Goal: Information Seeking & Learning: Learn about a topic

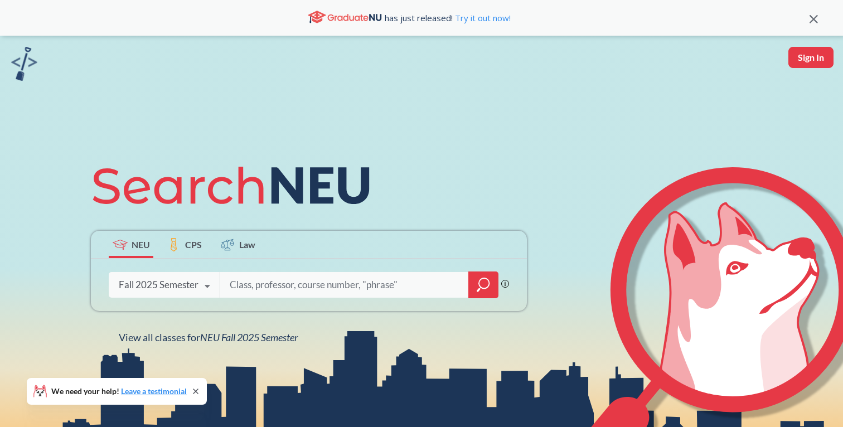
click at [253, 280] on input "search" at bounding box center [345, 284] width 232 height 23
click at [474, 288] on div at bounding box center [483, 285] width 30 height 27
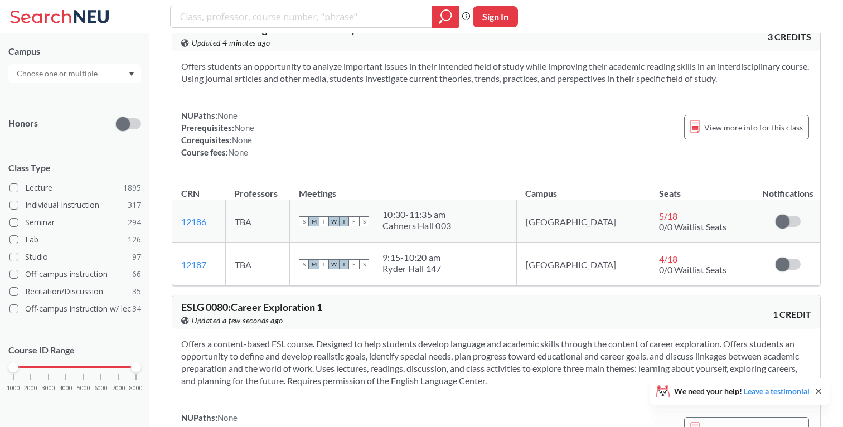
scroll to position [41, 0]
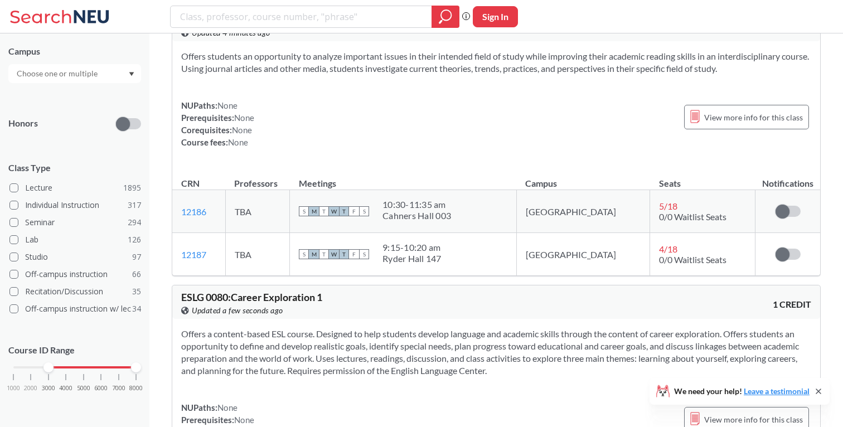
drag, startPoint x: 15, startPoint y: 368, endPoint x: 49, endPoint y: 368, distance: 33.5
click at [49, 368] on div at bounding box center [48, 367] width 10 height 10
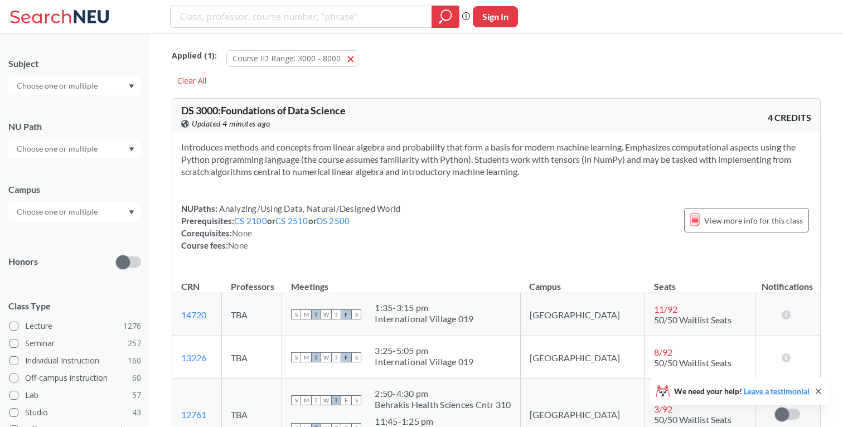
scroll to position [225, 0]
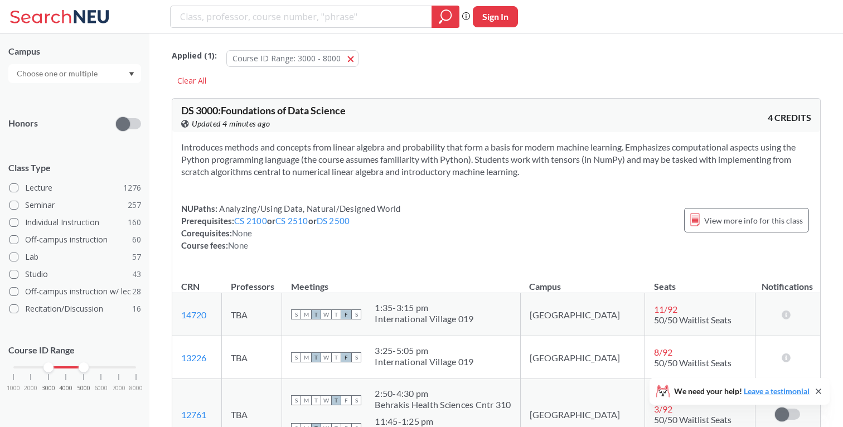
drag, startPoint x: 136, startPoint y: 370, endPoint x: 83, endPoint y: 369, distance: 53.0
click at [83, 369] on div at bounding box center [84, 367] width 10 height 10
click at [36, 74] on input "text" at bounding box center [58, 73] width 94 height 13
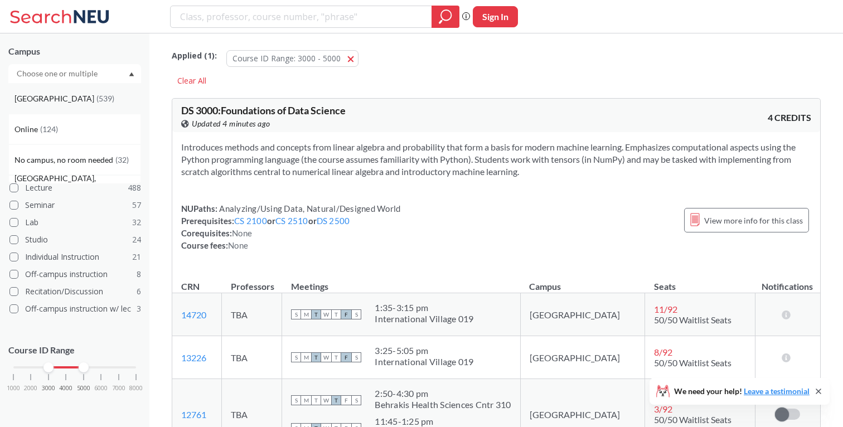
click at [38, 93] on span "[GEOGRAPHIC_DATA]" at bounding box center [55, 99] width 82 height 12
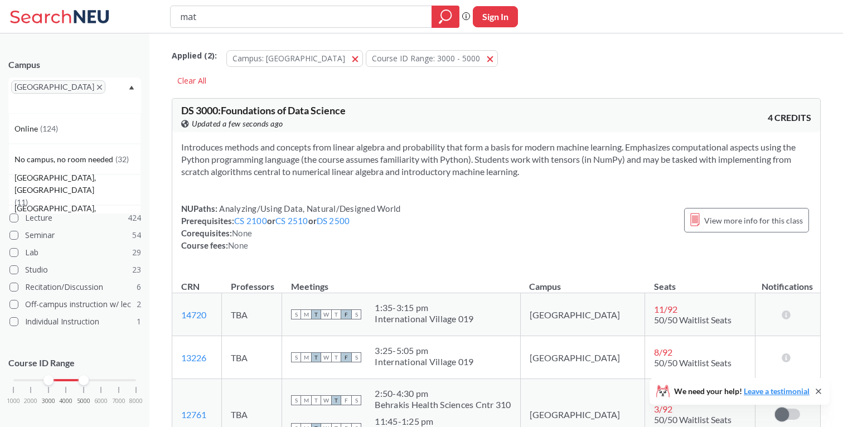
type input "math"
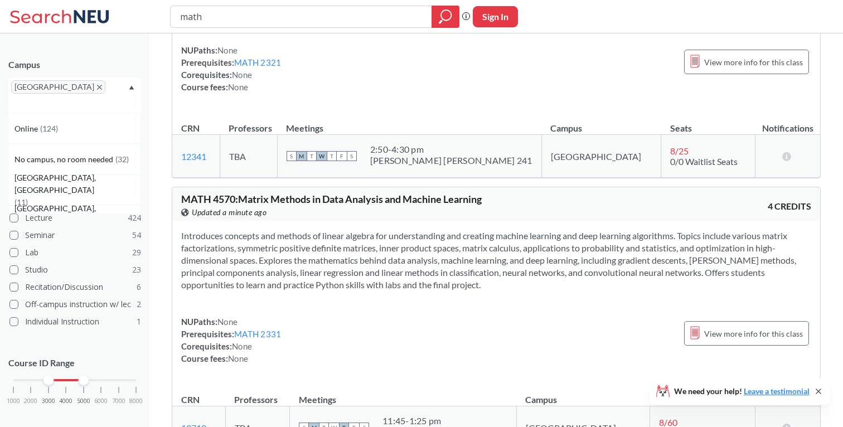
scroll to position [2451, 0]
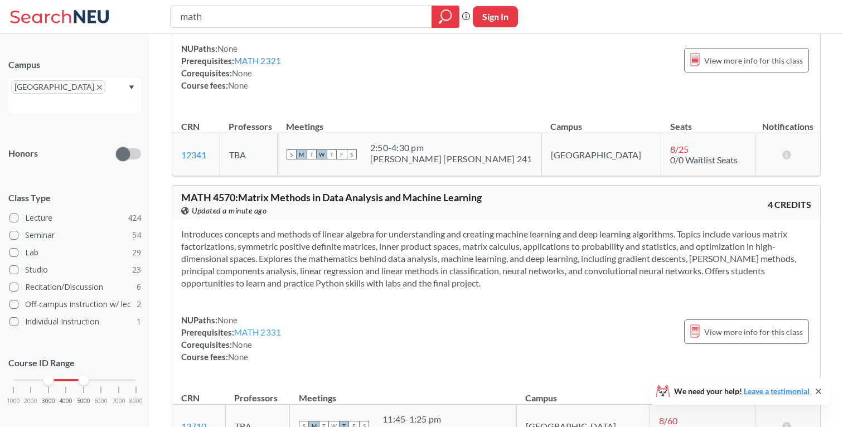
click at [269, 329] on link "MATH 2331" at bounding box center [257, 332] width 47 height 10
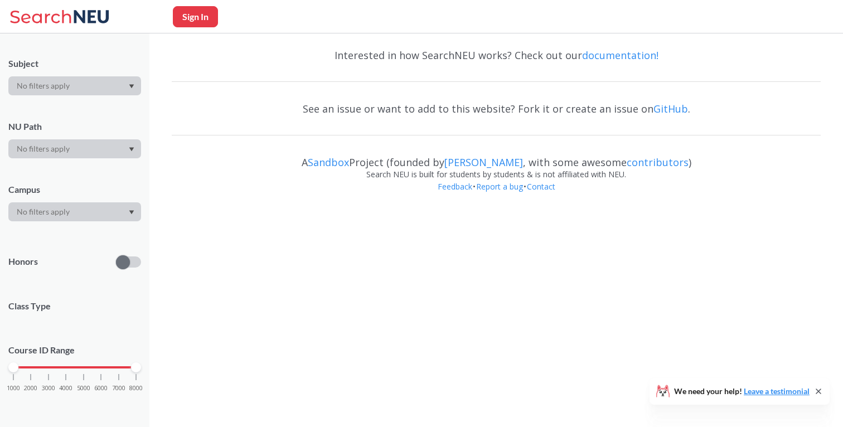
scroll to position [104, 0]
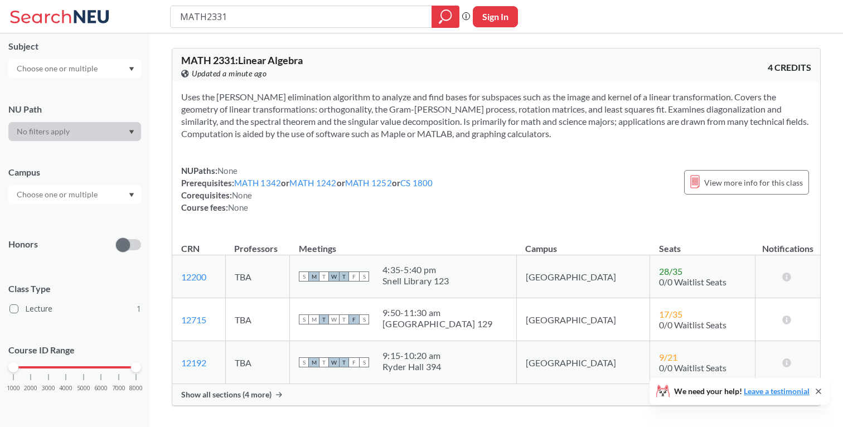
type input "math"
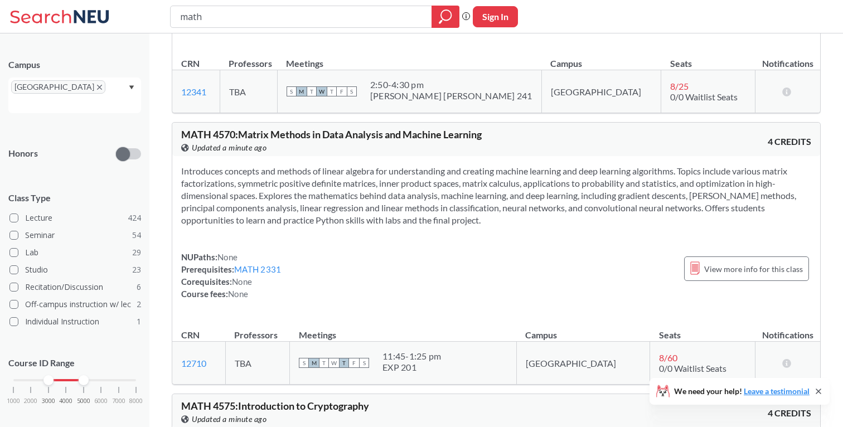
scroll to position [2516, 0]
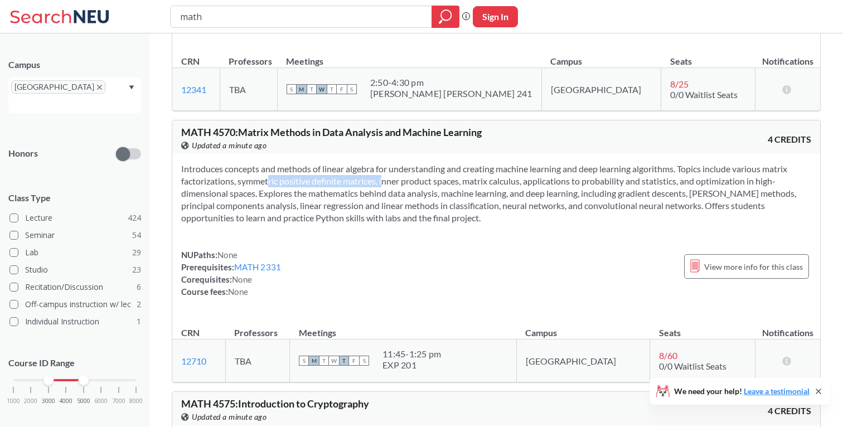
drag, startPoint x: 244, startPoint y: 181, endPoint x: 371, endPoint y: 183, distance: 127.7
click at [371, 184] on section "Introduces concepts and methods of linear algebra for understanding and creatin…" at bounding box center [496, 193] width 630 height 61
click at [371, 183] on section "Introduces concepts and methods of linear algebra for understanding and creatin…" at bounding box center [496, 193] width 630 height 61
drag, startPoint x: 380, startPoint y: 183, endPoint x: 433, endPoint y: 183, distance: 53.0
click at [433, 183] on section "Introduces concepts and methods of linear algebra for understanding and creatin…" at bounding box center [496, 193] width 630 height 61
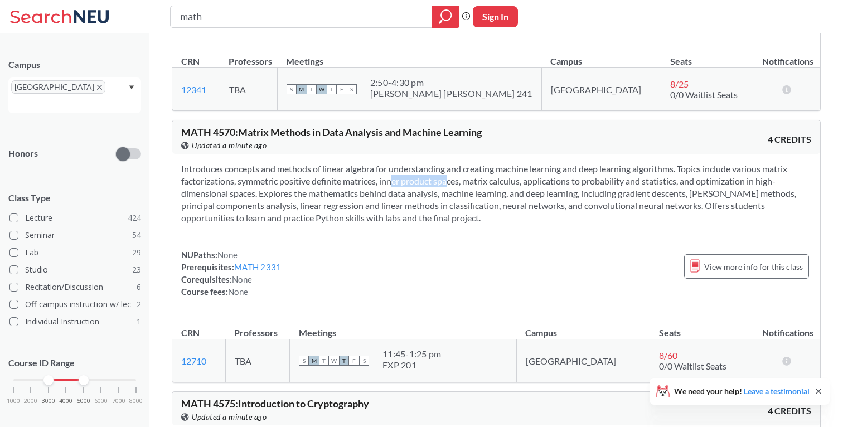
click at [433, 183] on section "Introduces concepts and methods of linear algebra for understanding and creatin…" at bounding box center [496, 193] width 630 height 61
drag, startPoint x: 467, startPoint y: 180, endPoint x: 538, endPoint y: 180, distance: 70.8
click at [538, 180] on section "Introduces concepts and methods of linear algebra for understanding and creatin…" at bounding box center [496, 193] width 630 height 61
drag, startPoint x: 538, startPoint y: 180, endPoint x: 651, endPoint y: 180, distance: 112.6
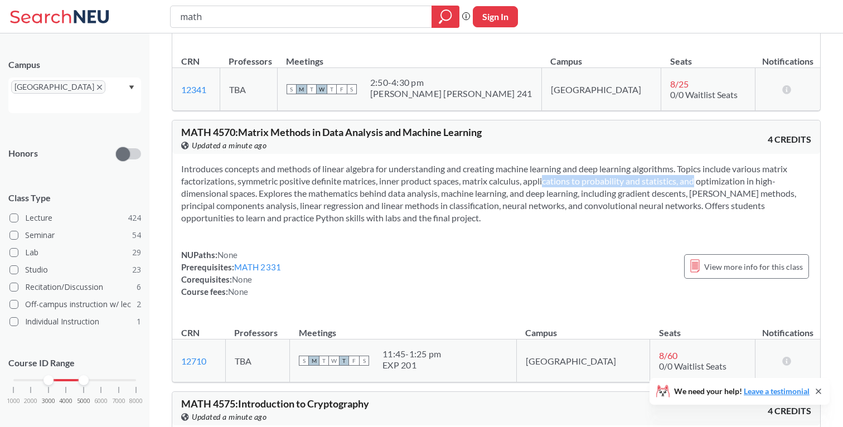
click at [651, 180] on section "Introduces concepts and methods of linear algebra for understanding and creatin…" at bounding box center [496, 193] width 630 height 61
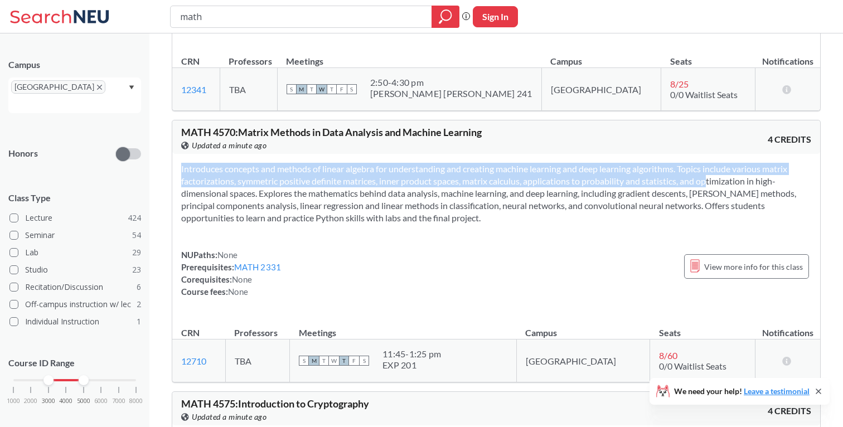
drag, startPoint x: 692, startPoint y: 181, endPoint x: 688, endPoint y: 227, distance: 46.5
click at [688, 227] on div "Introduces concepts and methods of linear algebra for understanding and creatin…" at bounding box center [496, 235] width 648 height 162
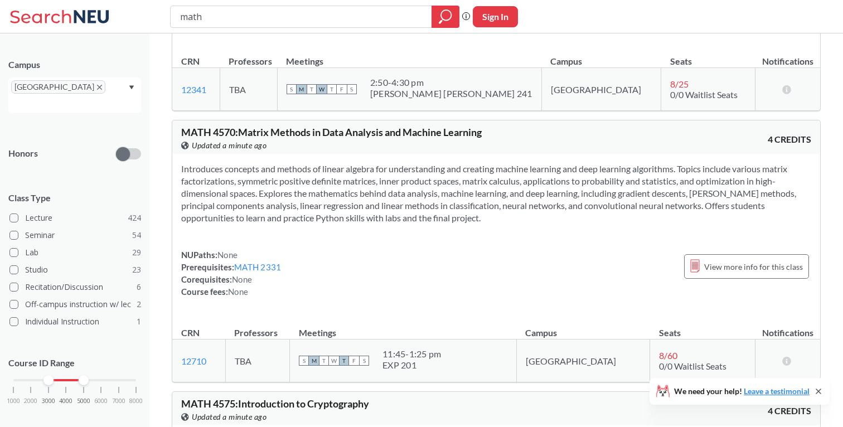
click at [620, 211] on section "Introduces concepts and methods of linear algebra for understanding and creatin…" at bounding box center [496, 193] width 630 height 61
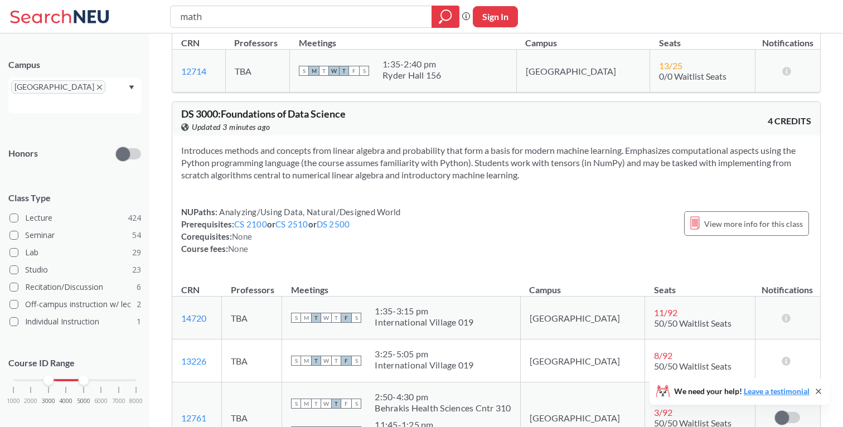
scroll to position [5646, 0]
